Goal: Transaction & Acquisition: Subscribe to service/newsletter

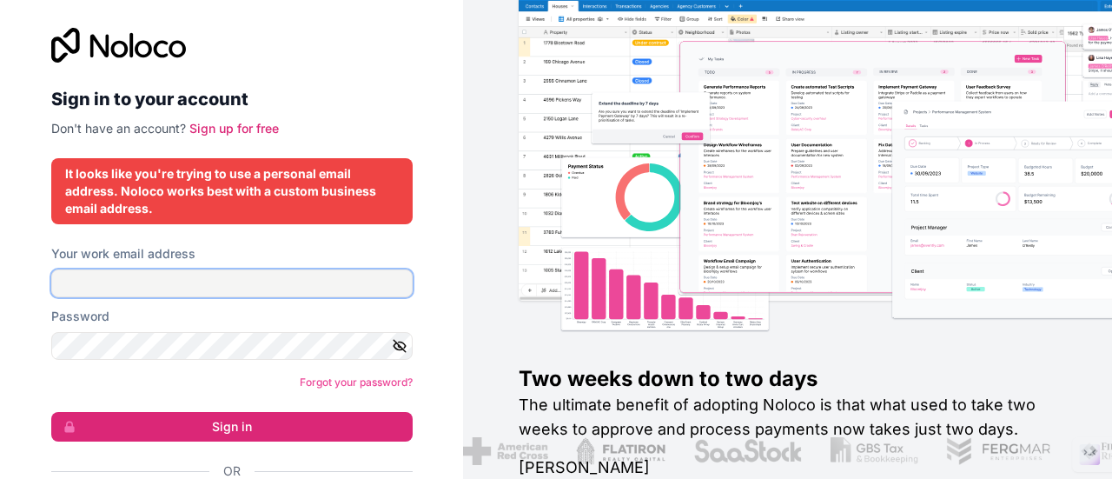
click at [263, 283] on input "Your work email address" at bounding box center [232, 283] width 362 height 28
type input "[EMAIL_ADDRESS][DOMAIN_NAME]"
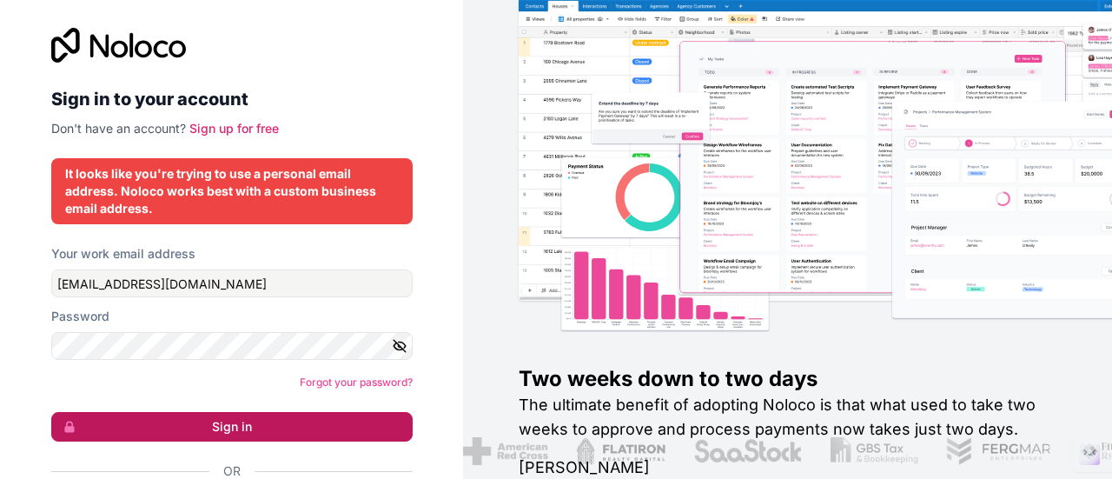
click at [171, 435] on button "Sign in" at bounding box center [232, 427] width 362 height 30
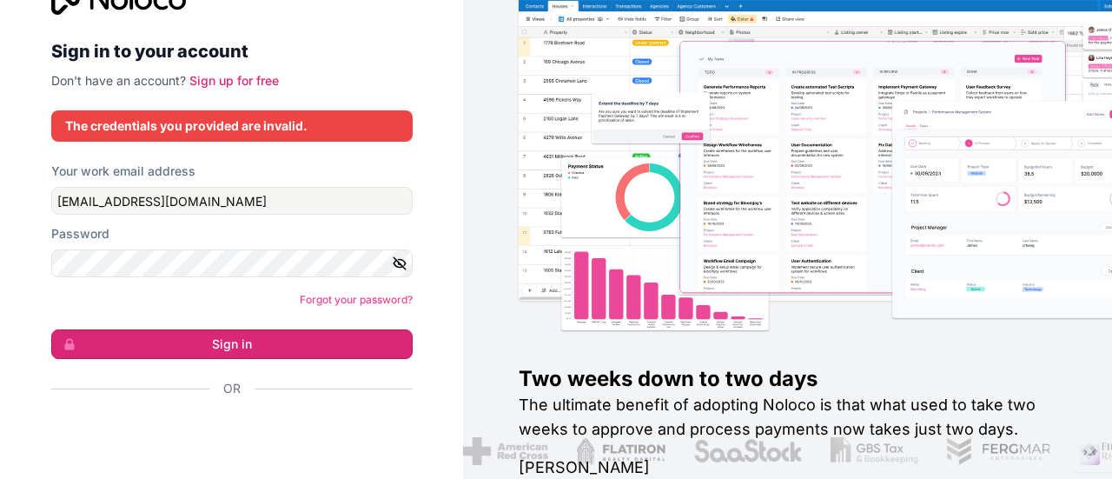
scroll to position [54, 0]
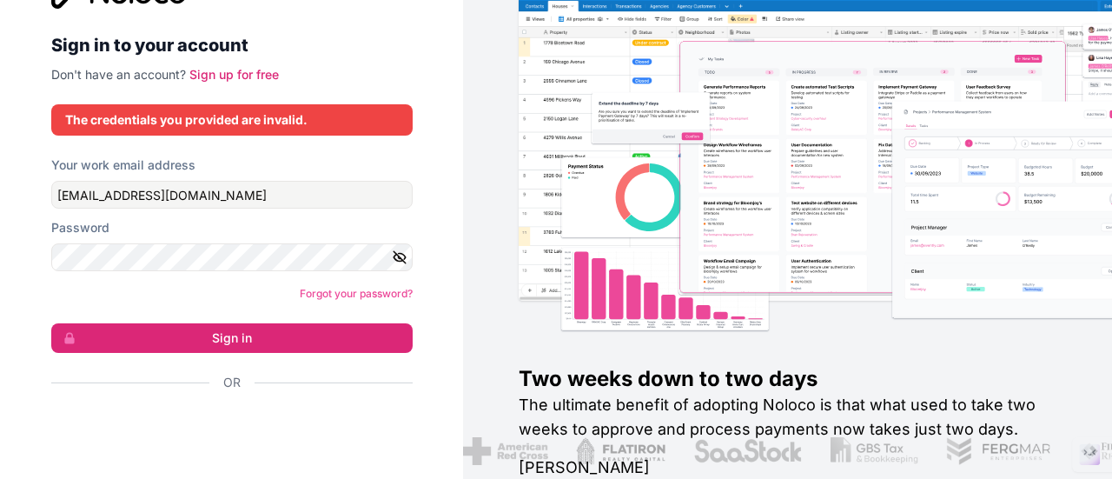
click at [252, 60] on div "Sign in to your account Don't have an account? Sign up for free" at bounding box center [232, 28] width 362 height 109
click at [208, 74] on link "Sign up for free" at bounding box center [234, 74] width 90 height 15
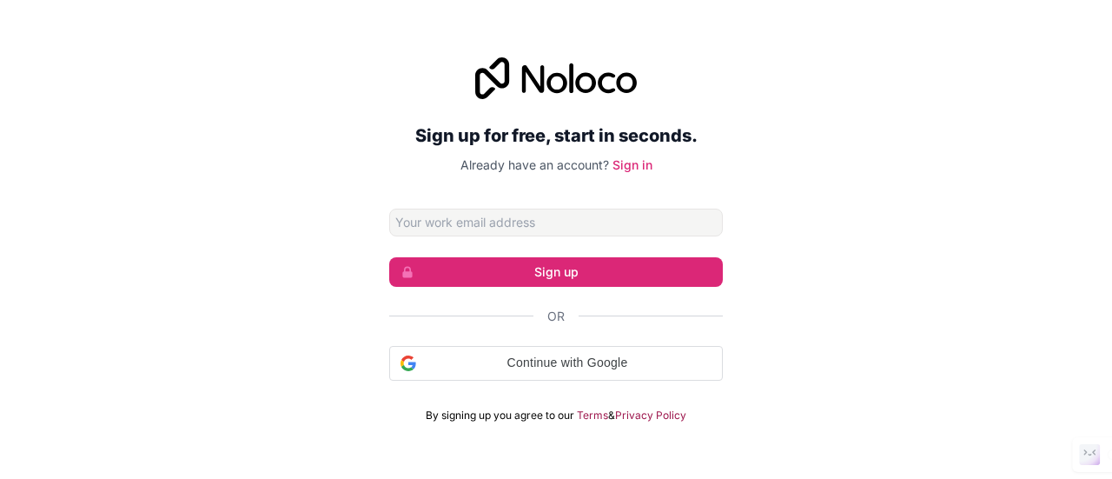
click at [285, 324] on div "Sign up for free, start in seconds. Already have an account? Sign in Sign up Or…" at bounding box center [556, 240] width 1112 height 414
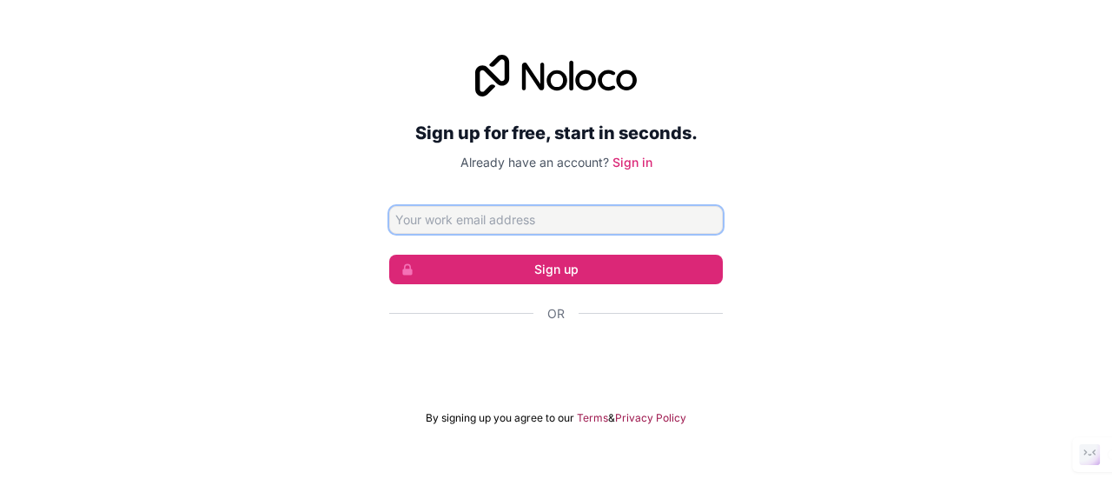
click at [546, 219] on input "Email address" at bounding box center [556, 220] width 334 height 28
type input "[EMAIL_ADDRESS][DOMAIN_NAME]"
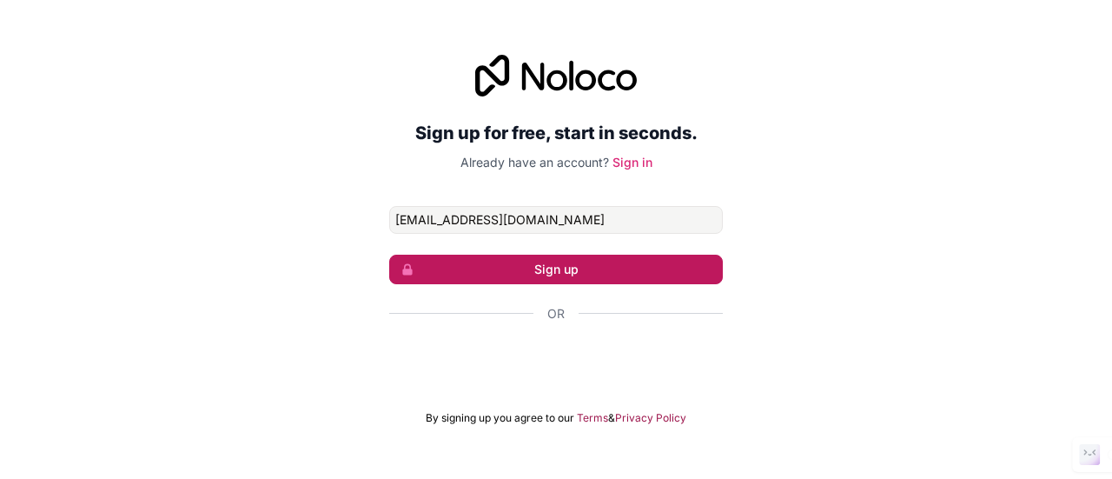
click at [552, 258] on button "Sign up" at bounding box center [556, 270] width 334 height 30
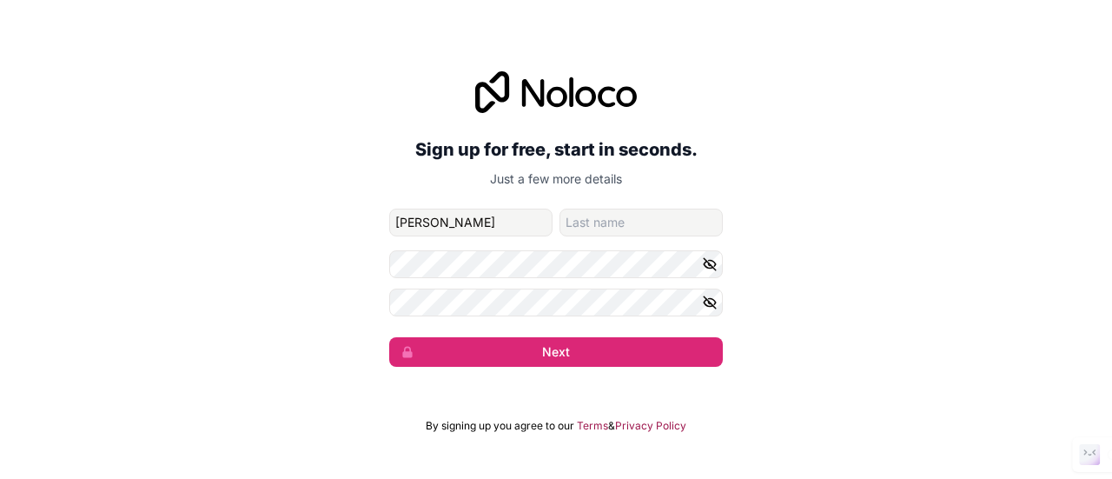
type input "Tushar"
type input "Jadhav"
type input "Tushar"
click at [709, 263] on icon "button" at bounding box center [710, 264] width 12 height 12
click at [711, 302] on icon "button" at bounding box center [710, 303] width 16 height 16
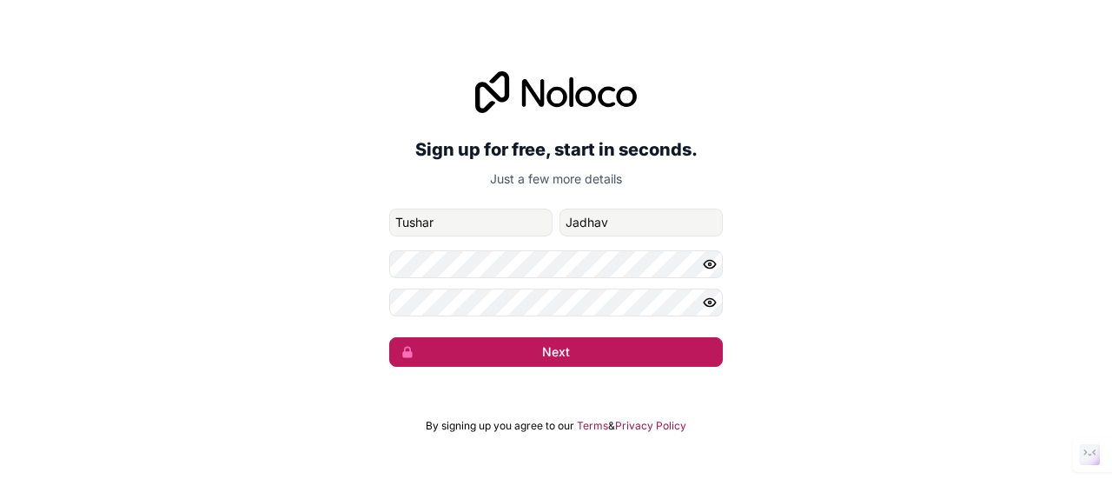
click at [641, 345] on button "Next" at bounding box center [556, 352] width 334 height 30
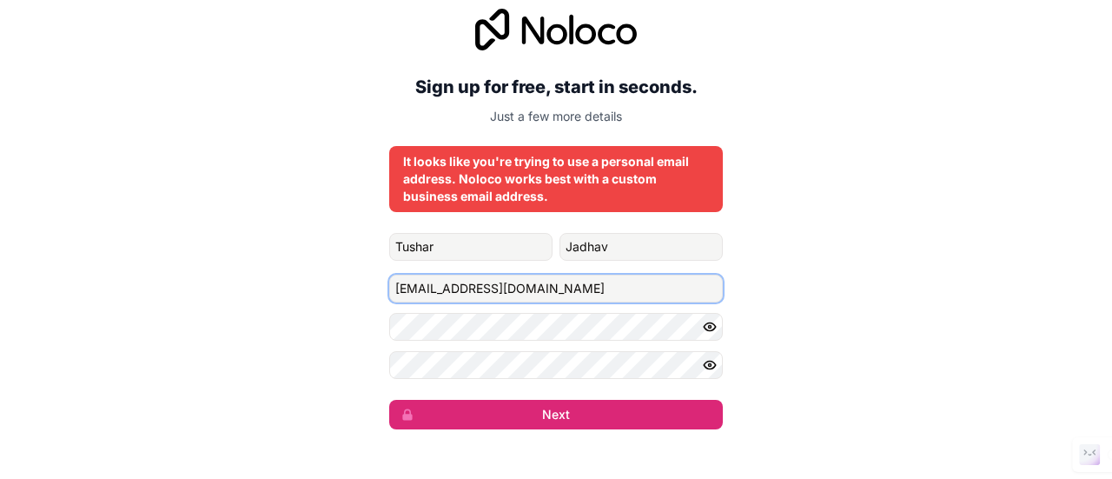
click at [593, 286] on input "[EMAIL_ADDRESS][DOMAIN_NAME]" at bounding box center [556, 289] width 334 height 28
